Goal: Navigation & Orientation: Find specific page/section

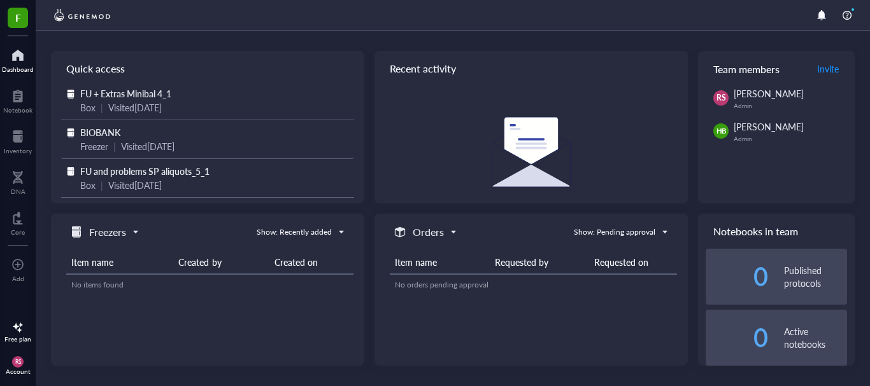
click at [182, 128] on div "BIOBANK" at bounding box center [207, 132] width 255 height 14
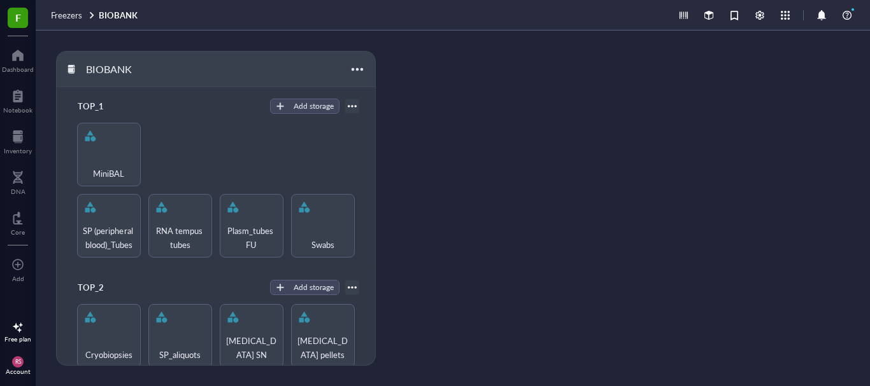
click at [21, 373] on div "Account" at bounding box center [18, 372] width 25 height 8
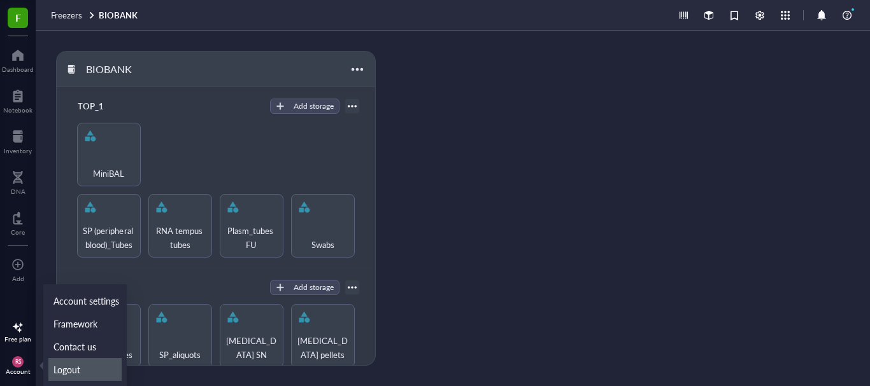
click at [76, 369] on link "Logout" at bounding box center [84, 369] width 73 height 23
